Goal: Transaction & Acquisition: Register for event/course

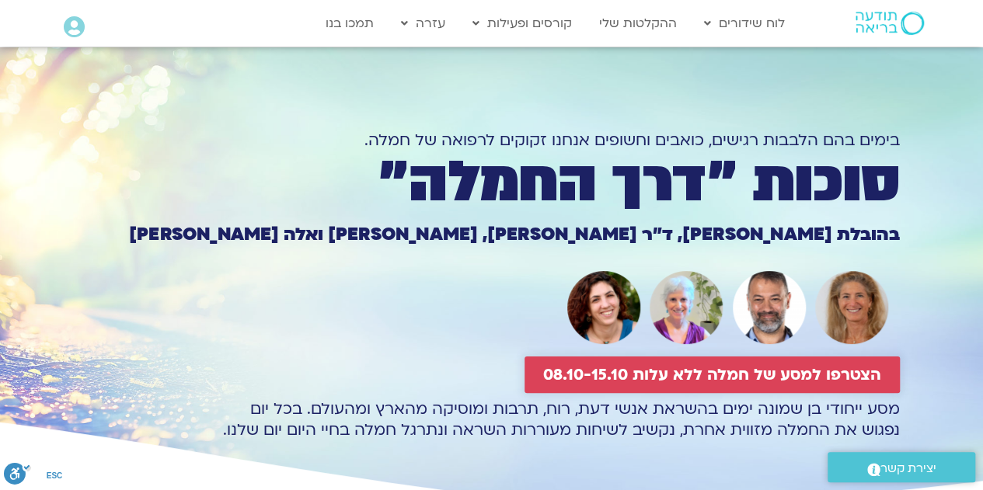
click at [657, 374] on span "הצטרפו למסע של חמלה ללא עלות 08.10-15.10" at bounding box center [712, 375] width 338 height 18
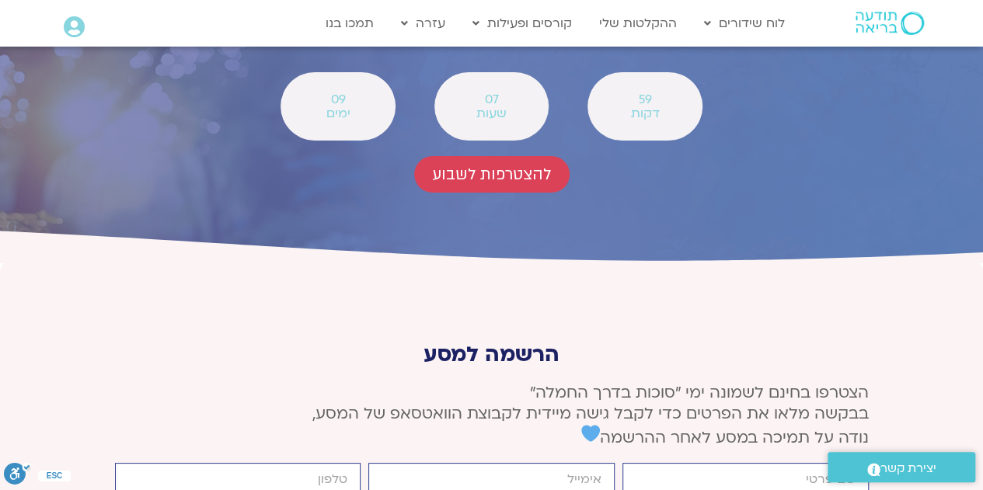
scroll to position [5749, 0]
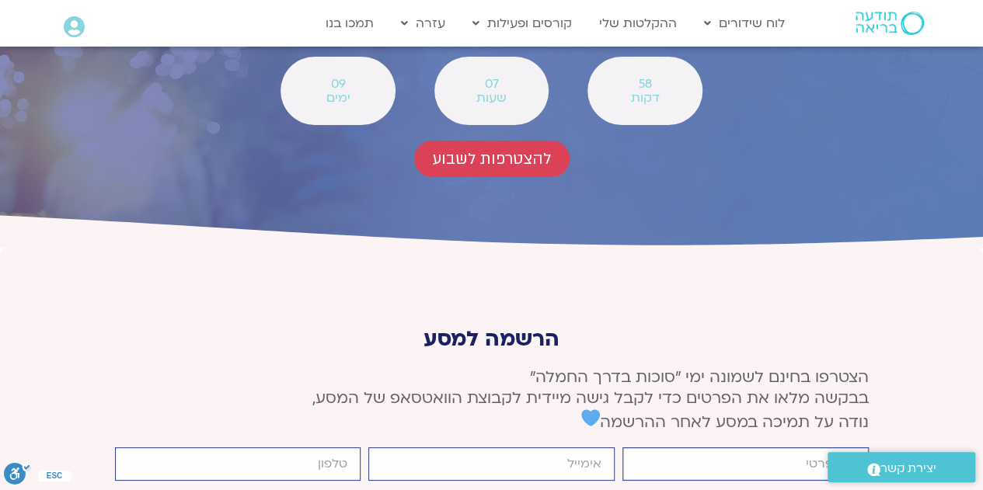
click at [705, 448] on input "firstname" at bounding box center [745, 464] width 246 height 33
type input "[PERSON_NAME]"
type input "[EMAIL_ADDRESS][DOMAIN_NAME]"
type input "0544998030"
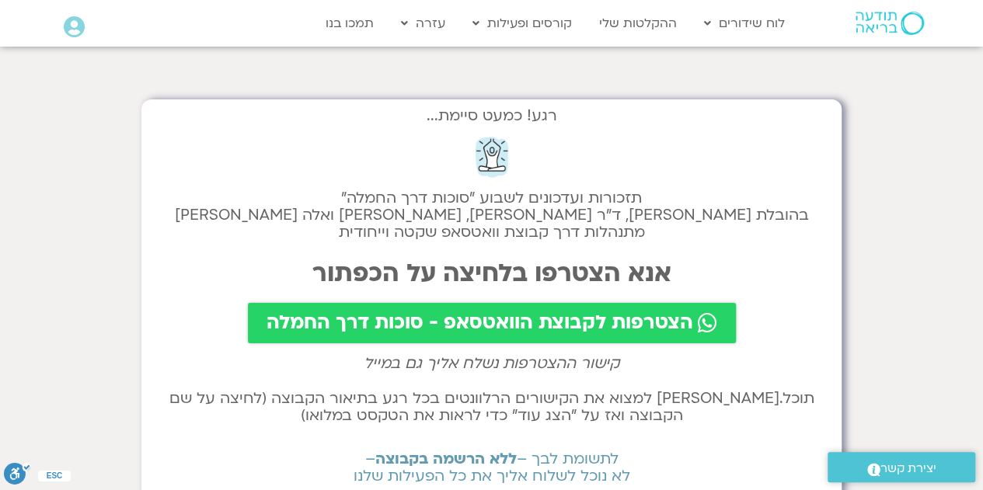
click at [525, 317] on span "הצטרפות לקבוצת הוואטסאפ - סוכות דרך החמלה" at bounding box center [480, 323] width 427 height 22
